Goal: Information Seeking & Learning: Learn about a topic

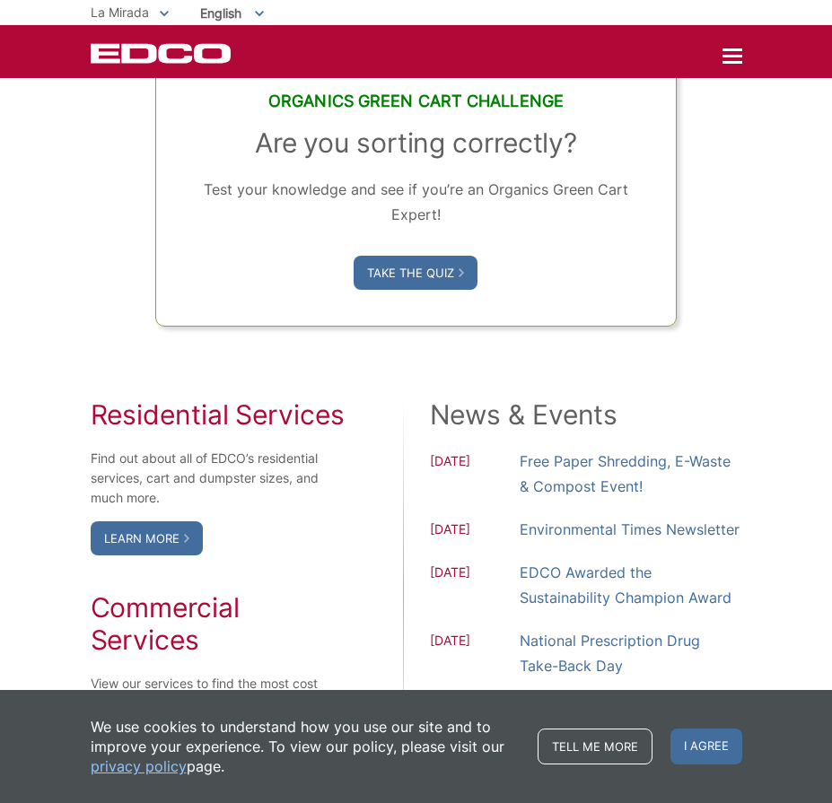
scroll to position [1436, 0]
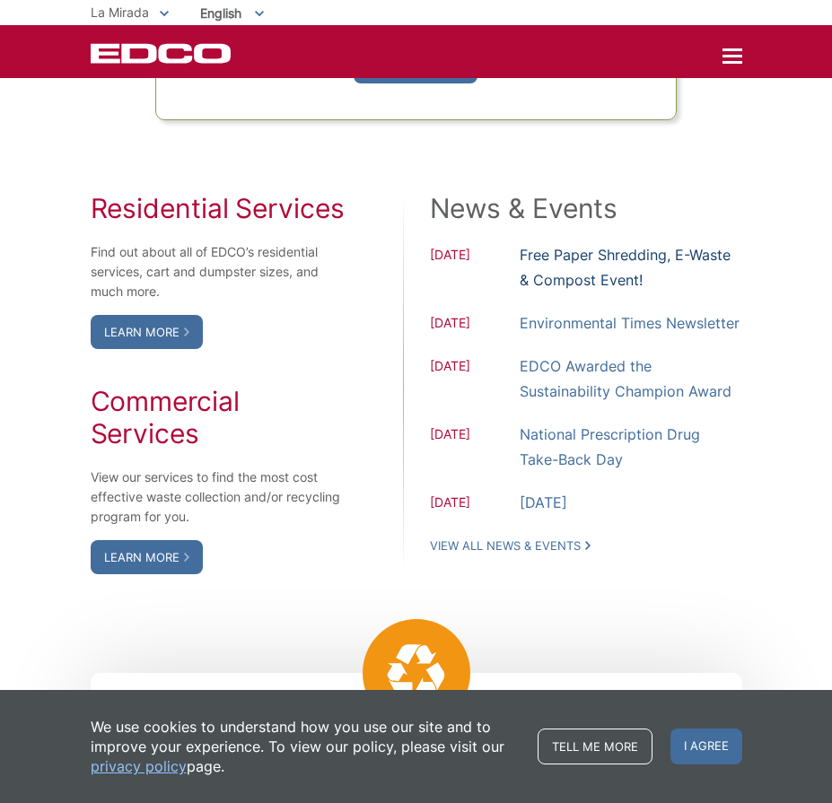
click at [540, 293] on link "Free Paper Shredding, E-Waste & Compost Event!" at bounding box center [631, 267] width 223 height 50
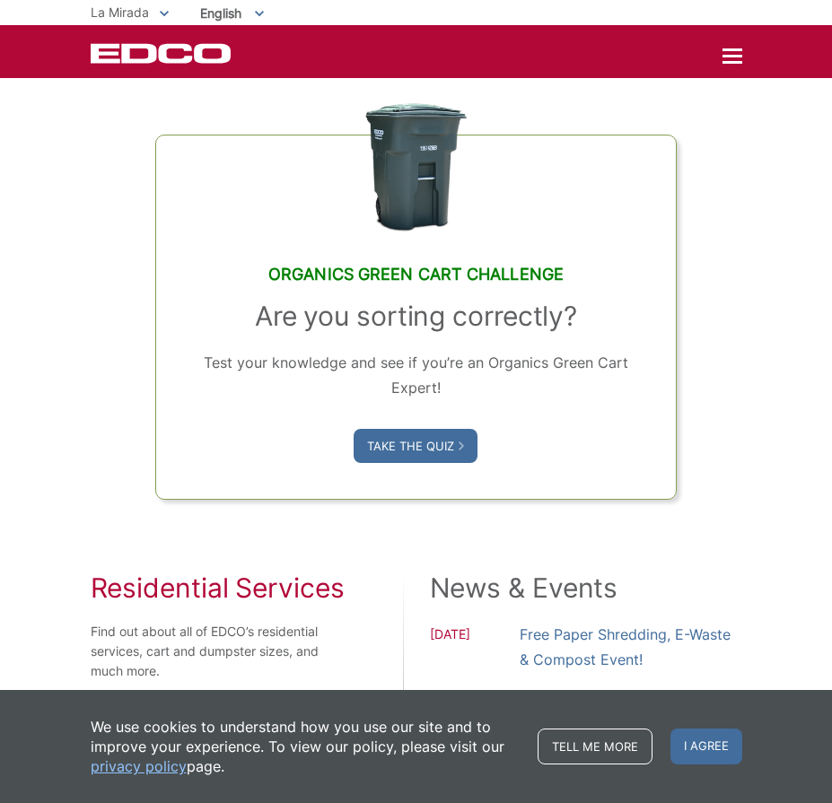
scroll to position [1077, 0]
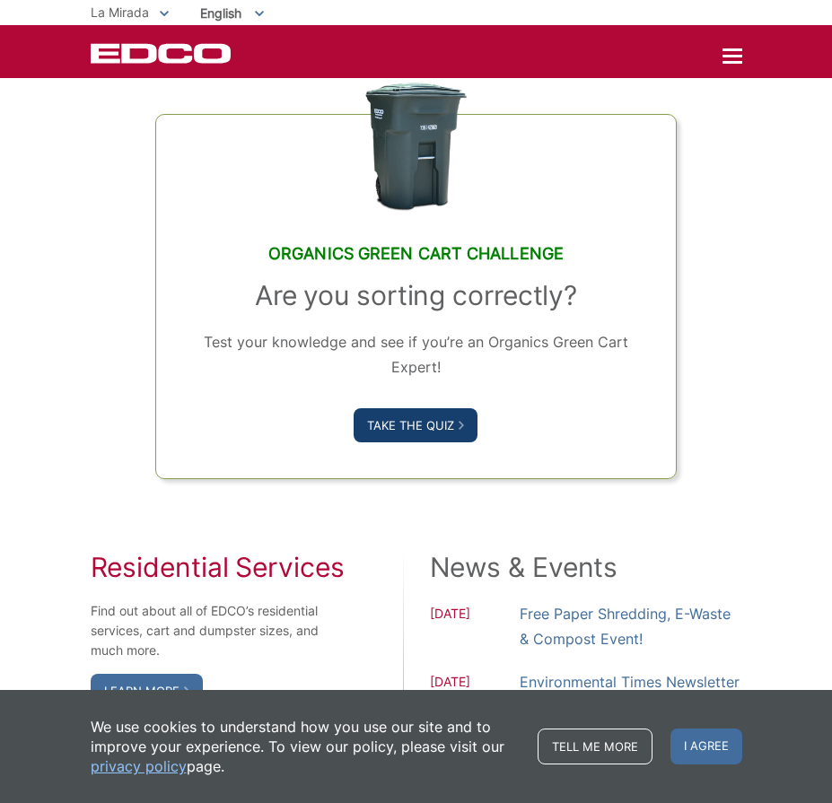
click at [436, 443] on link "Take the Quiz" at bounding box center [416, 425] width 124 height 34
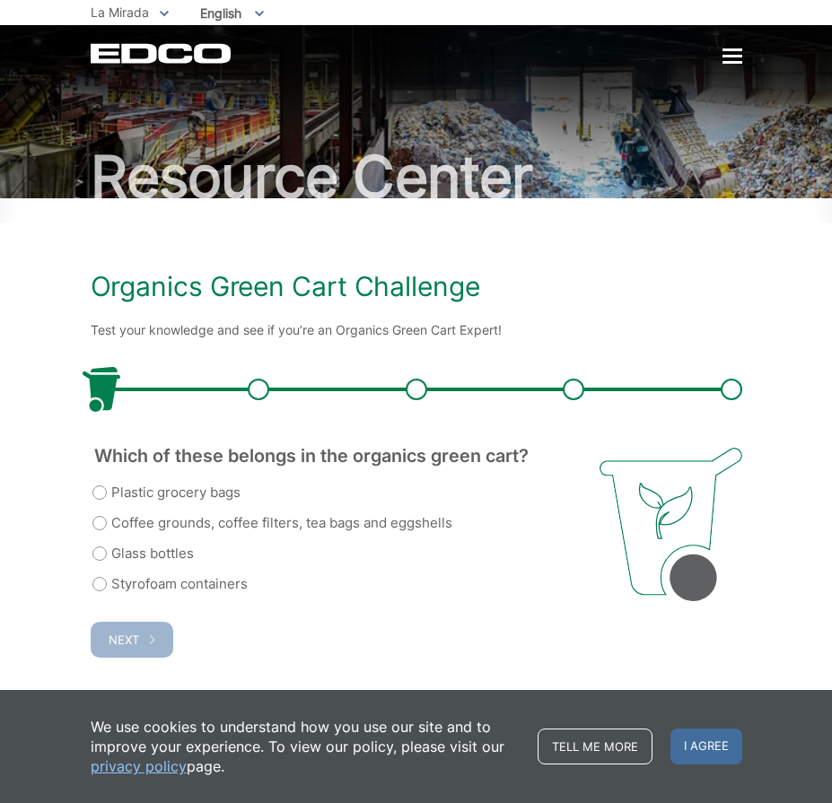
scroll to position [109, 0]
click at [91, 491] on div "Which of these belongs in the organics green cart? (Required) Plastic grocery b…" at bounding box center [332, 521] width 482 height 147
click at [101, 513] on label "Coffee grounds, coffee filters, tea bags and eggshells" at bounding box center [272, 524] width 360 height 22
radio input "true"
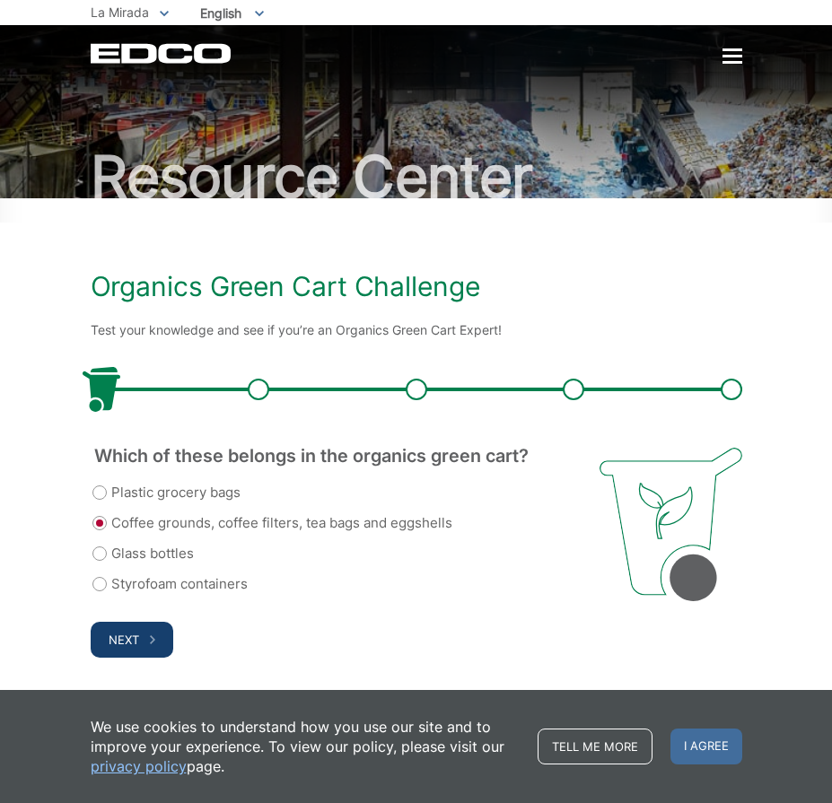
click at [143, 644] on button "Next" at bounding box center [132, 640] width 83 height 36
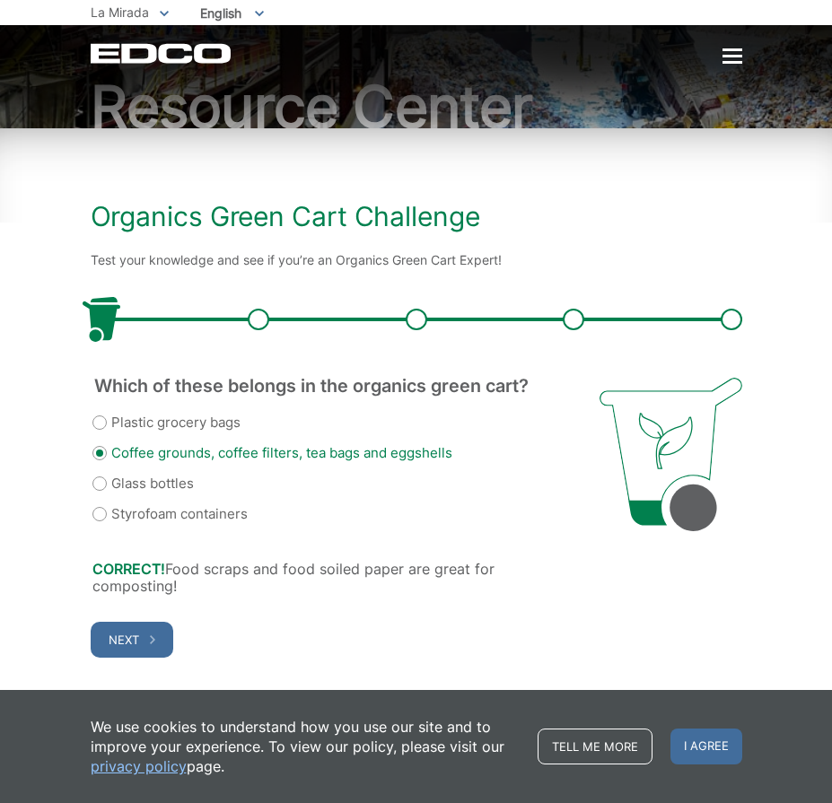
scroll to position [197, 0]
click at [152, 640] on icon "button" at bounding box center [152, 640] width 5 height 9
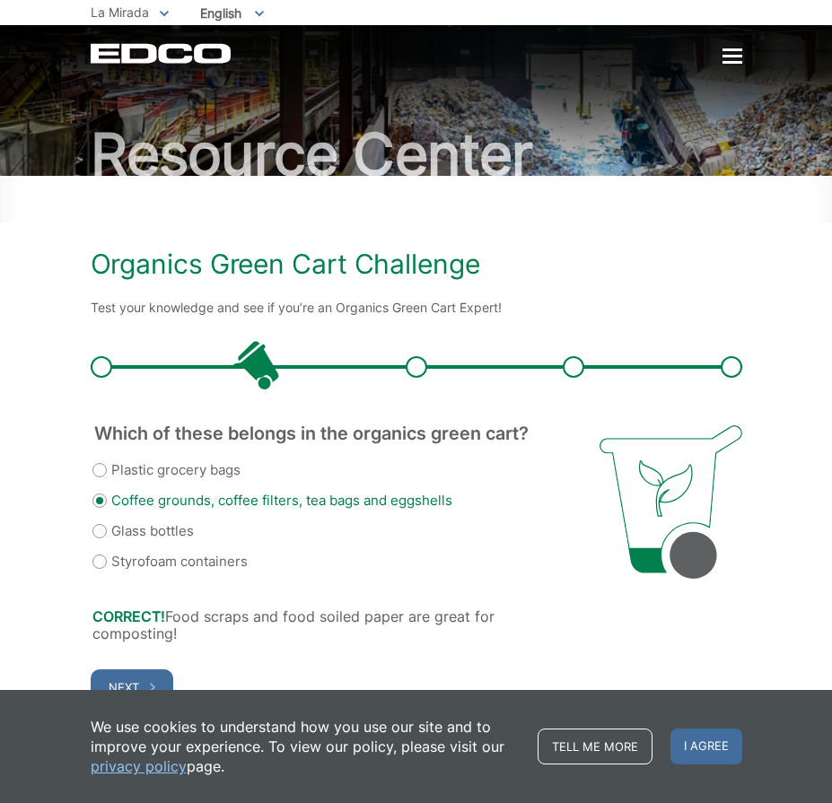
scroll to position [0, 0]
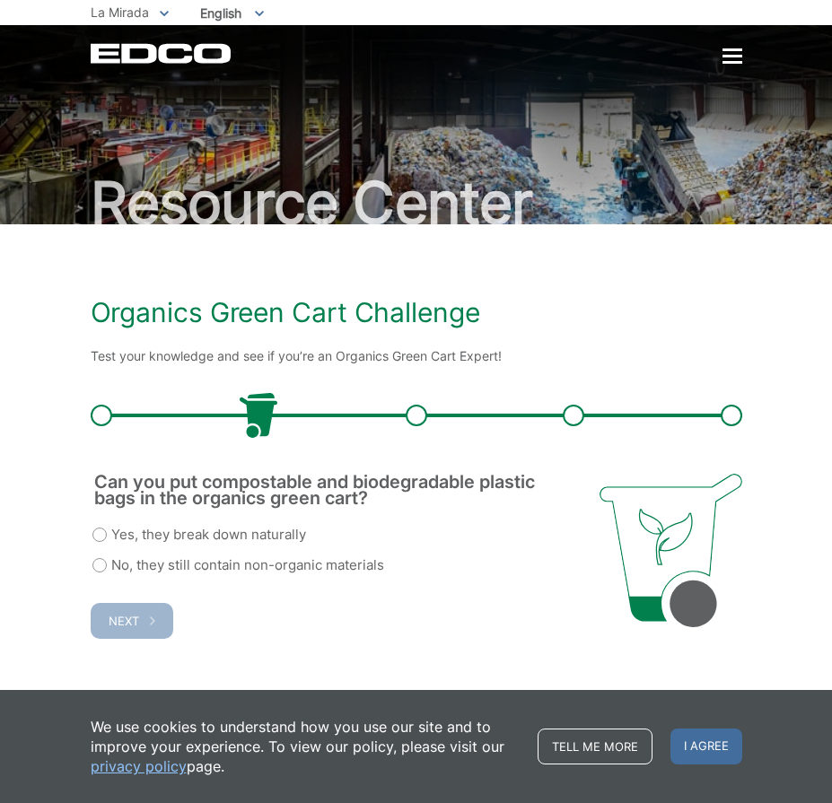
click at [104, 531] on label "Yes, they break down naturally" at bounding box center [199, 535] width 214 height 22
radio input "true"
click at [106, 574] on label "No, they still contain non-organic materials" at bounding box center [238, 566] width 292 height 22
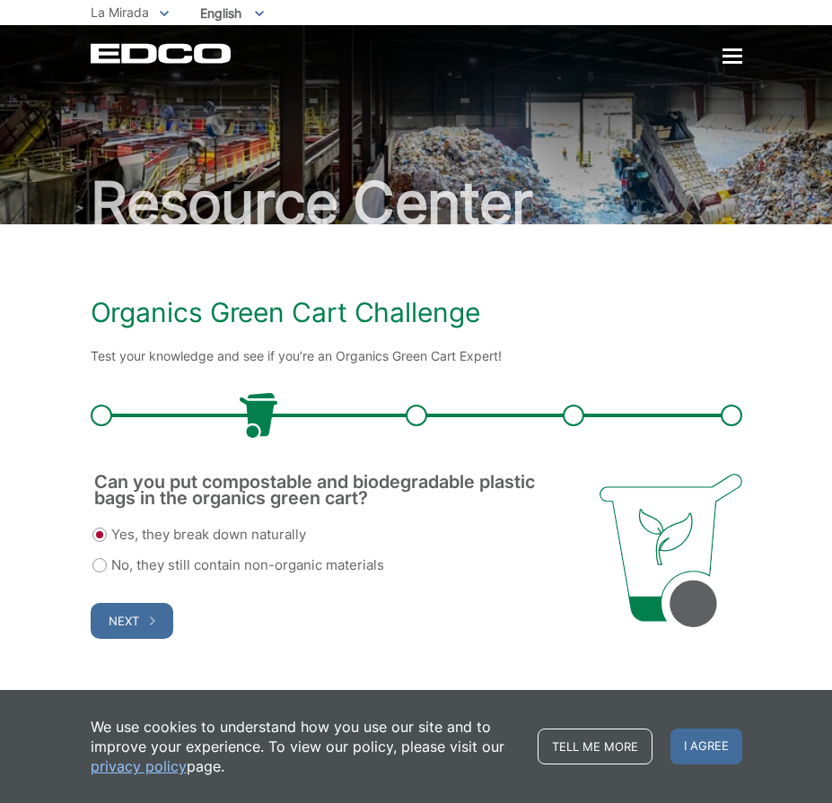
radio input "true"
click at [127, 628] on span "Next" at bounding box center [124, 621] width 31 height 14
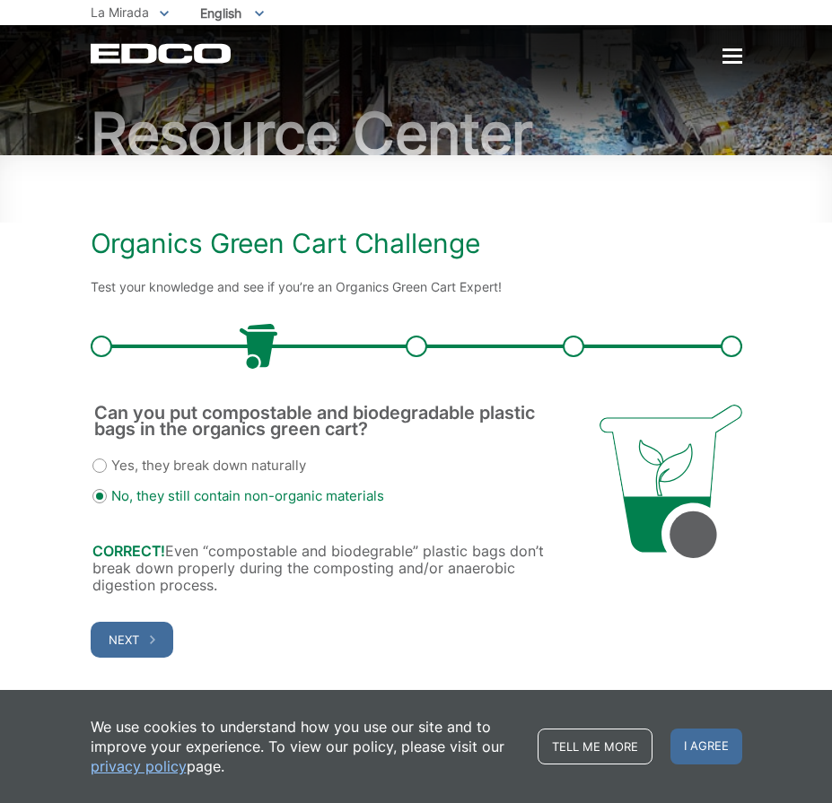
scroll to position [158, 0]
click at [134, 635] on span "Next" at bounding box center [124, 640] width 31 height 14
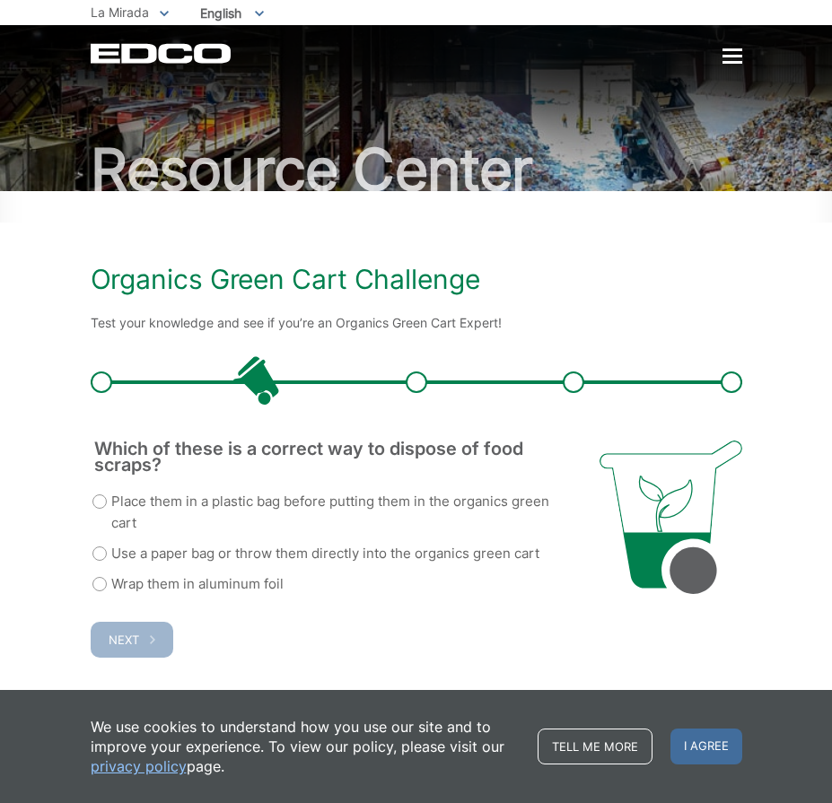
scroll to position [0, 0]
drag, startPoint x: 102, startPoint y: 510, endPoint x: 110, endPoint y: 573, distance: 63.4
click at [101, 543] on label "Use a paper bag or throw them directly into the organics green cart" at bounding box center [315, 554] width 447 height 22
radio input "true"
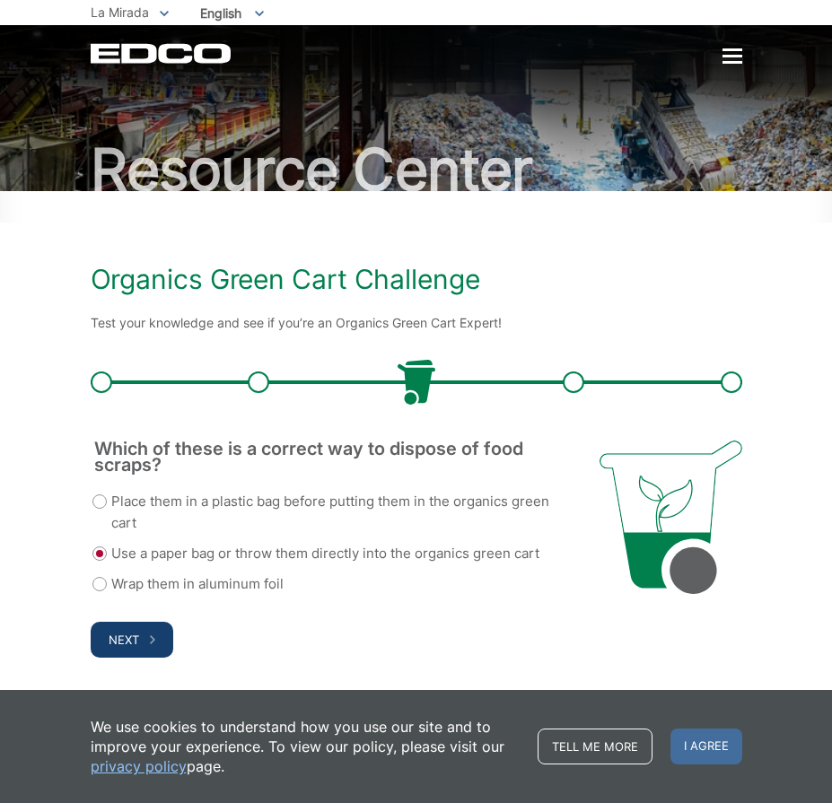
click at [154, 640] on icon "button" at bounding box center [152, 640] width 5 height 9
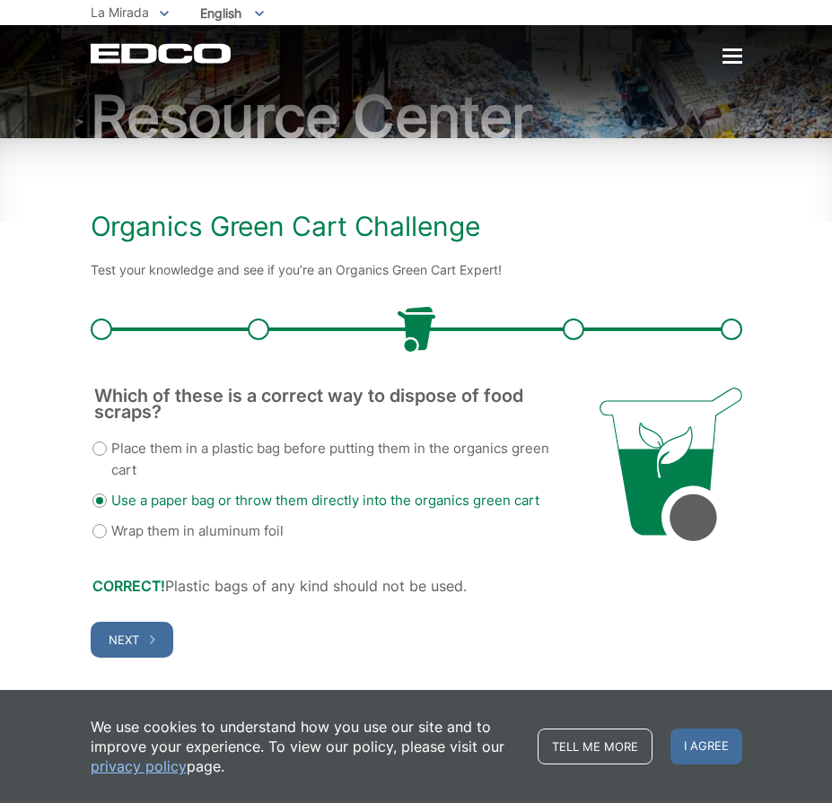
scroll to position [191, 0]
click at [126, 633] on span "Next" at bounding box center [124, 640] width 31 height 14
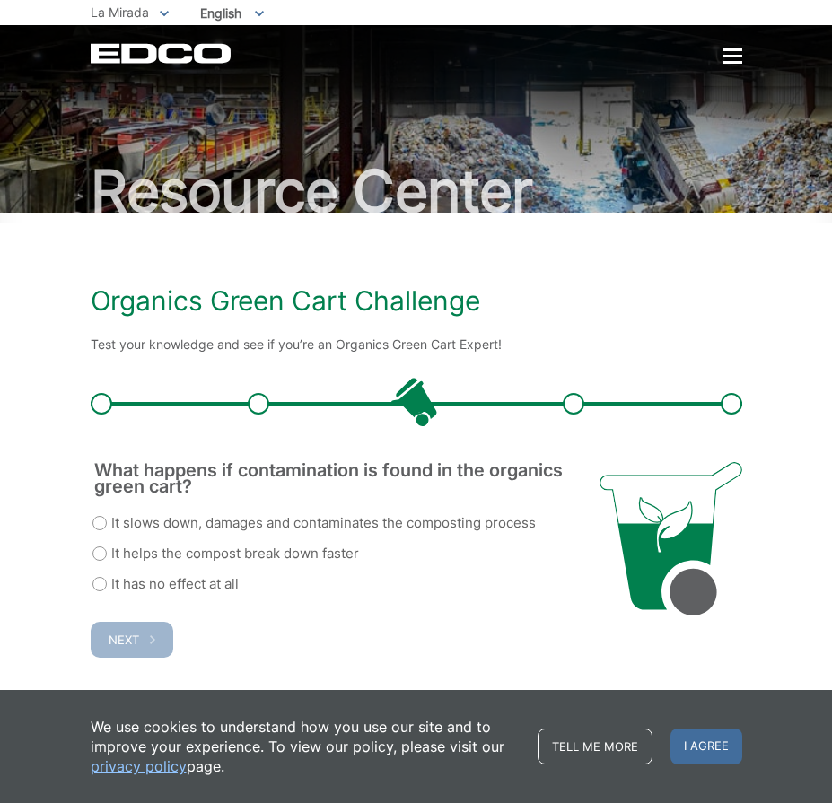
scroll to position [98, 0]
click at [98, 513] on label "It slows down, damages and contaminates the composting process" at bounding box center [313, 524] width 443 height 22
radio input "true"
click at [153, 627] on button "Next" at bounding box center [132, 640] width 83 height 36
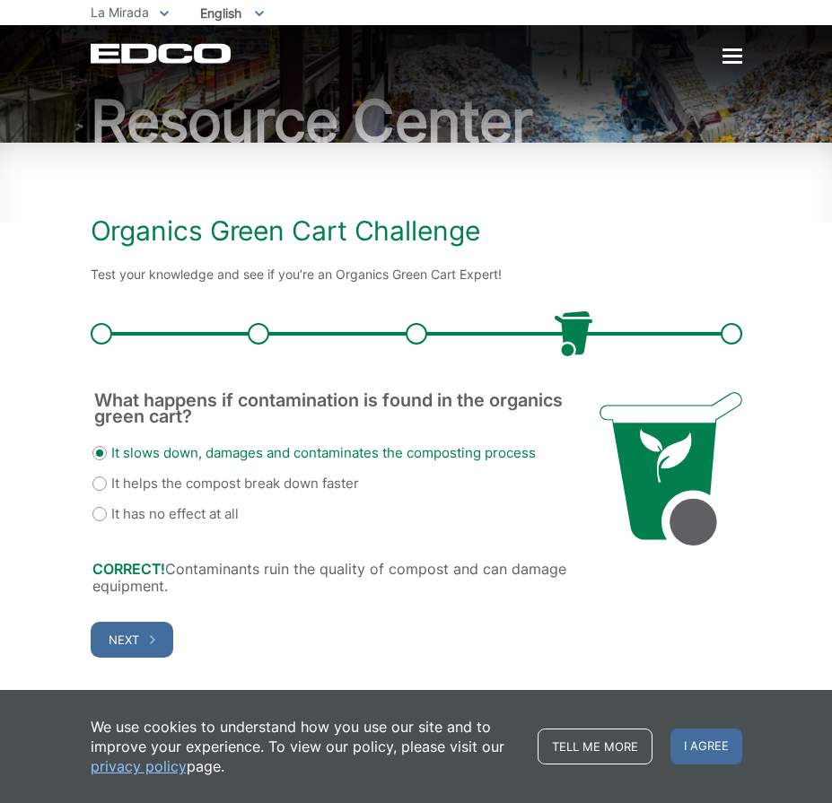
scroll to position [186, 0]
click at [148, 636] on button "Next" at bounding box center [132, 640] width 83 height 36
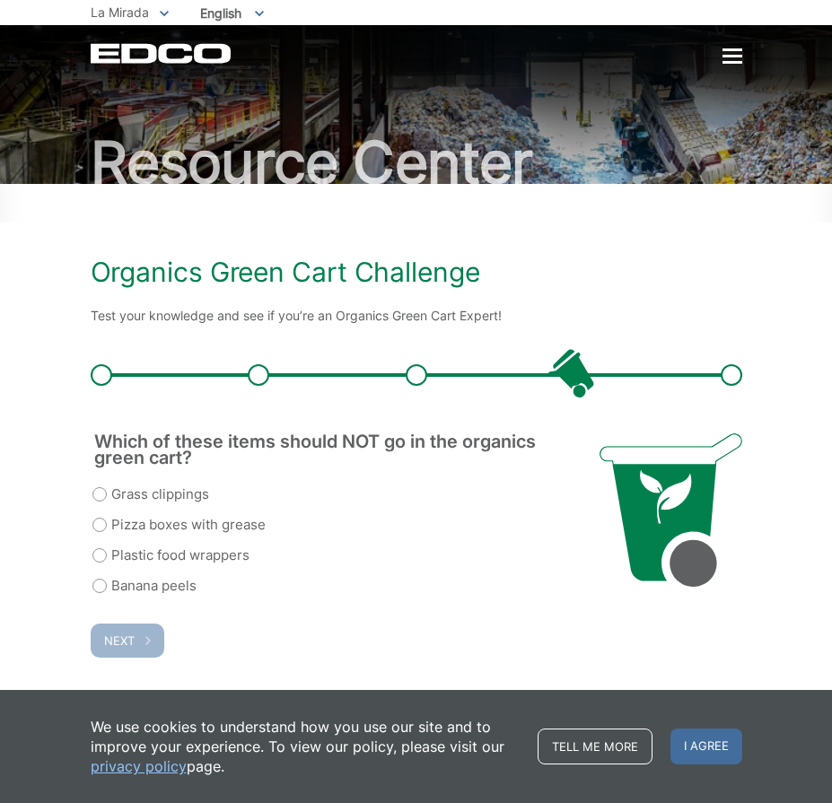
scroll to position [0, 0]
click at [102, 545] on label "Plastic food wrappers" at bounding box center [170, 556] width 157 height 22
radio input "true"
click at [146, 628] on button "Next" at bounding box center [128, 641] width 74 height 34
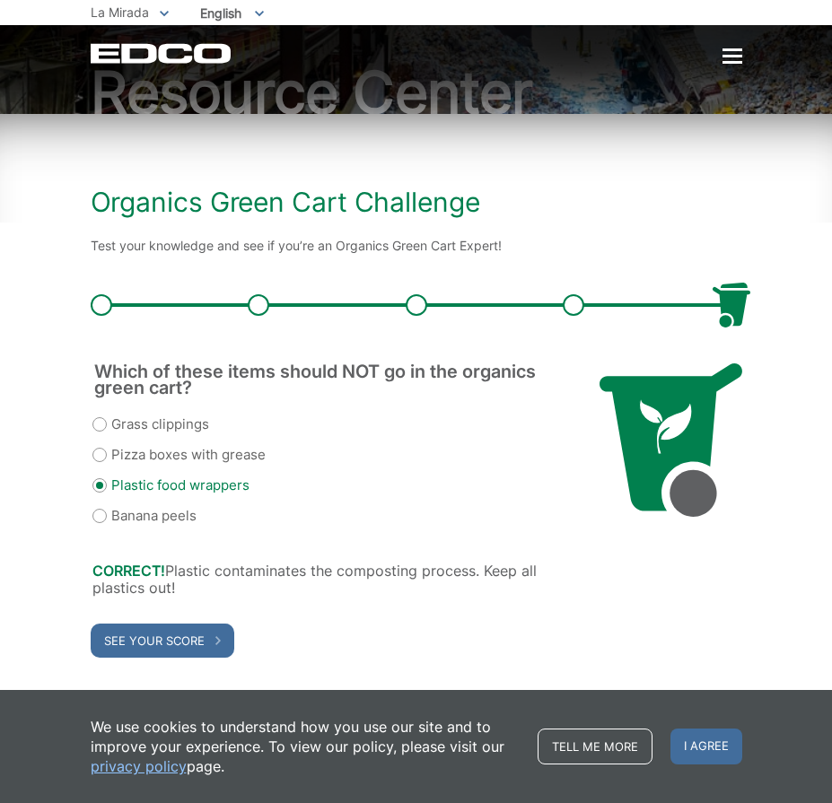
scroll to position [195, 0]
click at [155, 639] on span "See Your Score" at bounding box center [154, 641] width 101 height 14
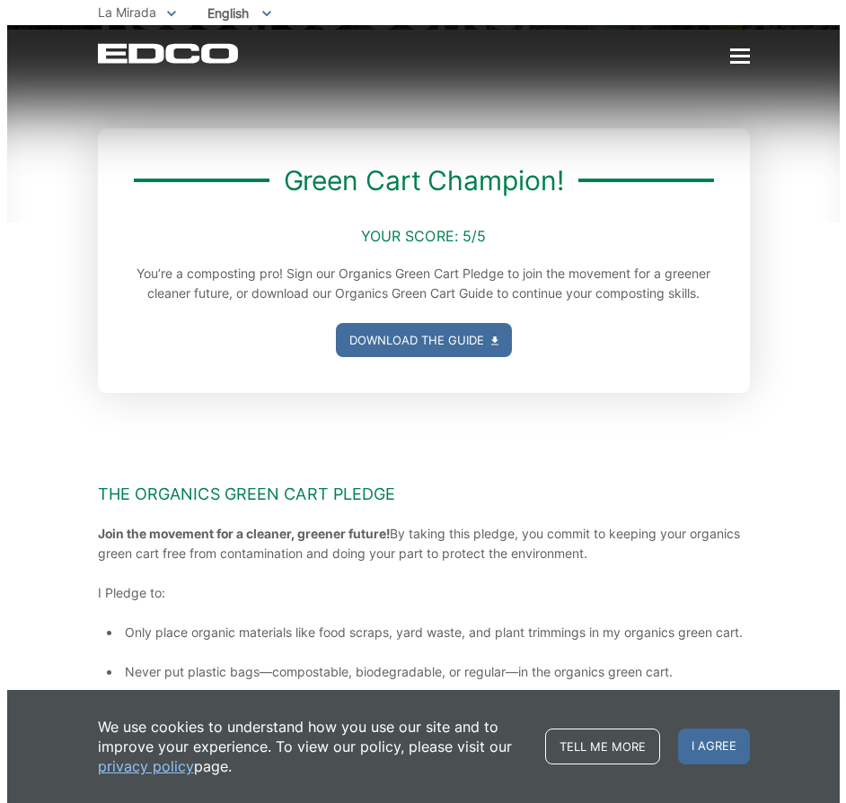
scroll to position [0, 0]
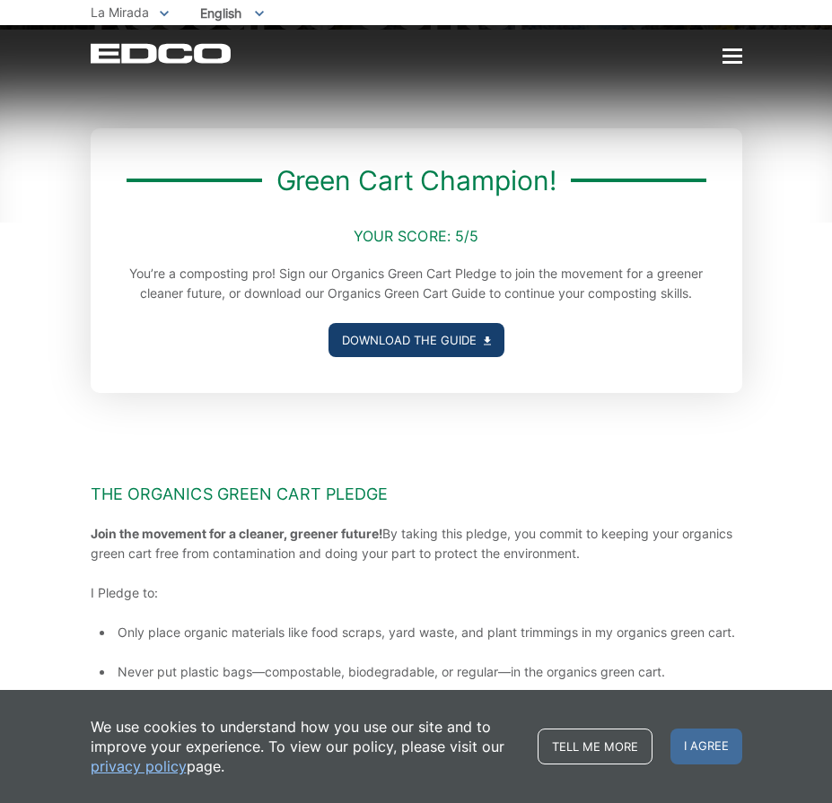
click at [390, 357] on link "Download the Guide" at bounding box center [417, 340] width 176 height 34
click at [737, 57] on div at bounding box center [733, 56] width 20 height 3
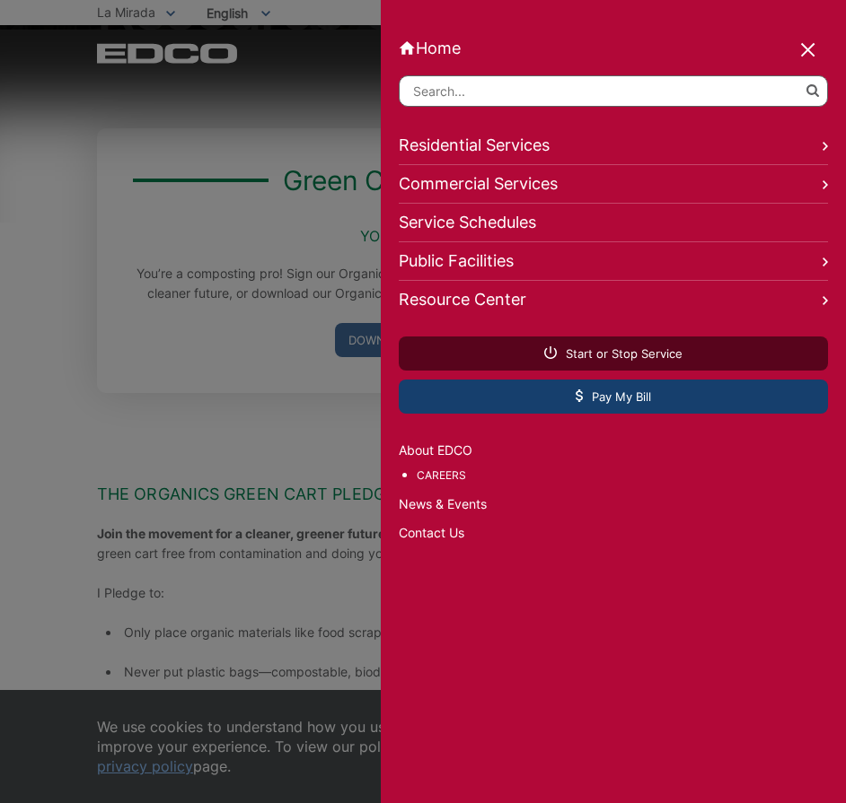
click at [606, 400] on span "Pay My Bill" at bounding box center [612, 397] width 75 height 16
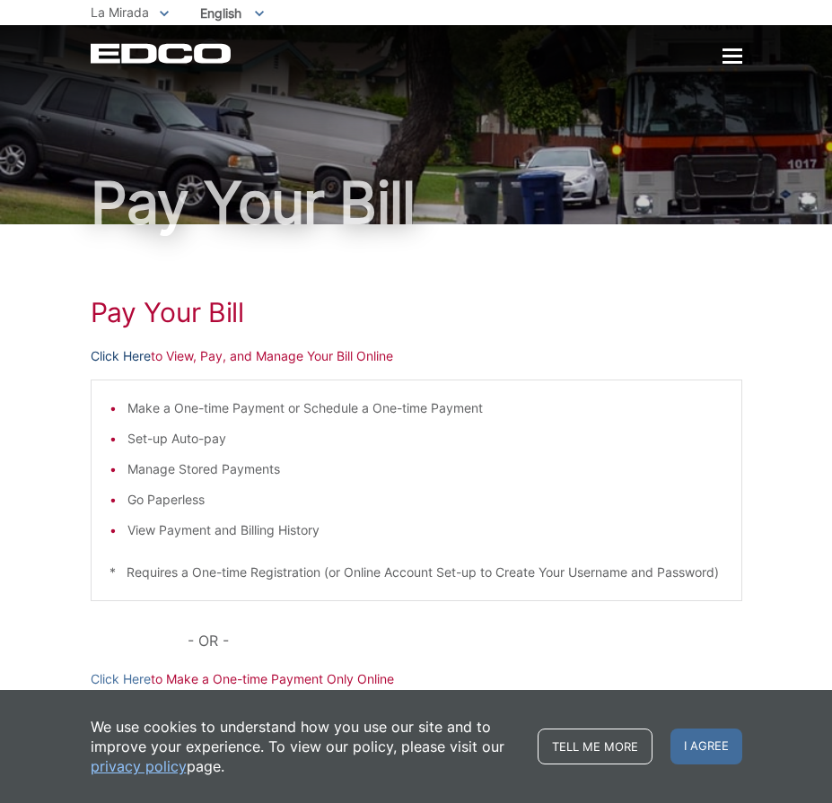
click at [111, 356] on link "Click Here" at bounding box center [121, 357] width 60 height 20
